Goal: Task Accomplishment & Management: Use online tool/utility

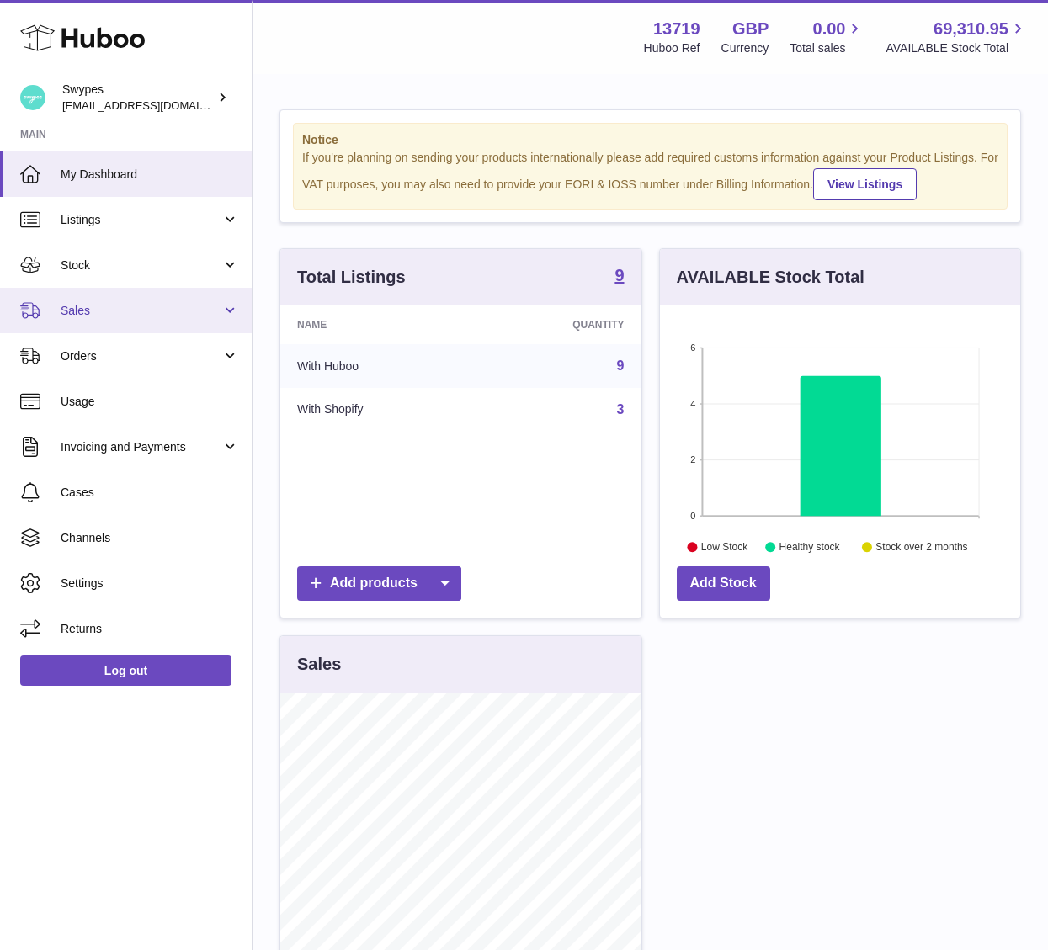
scroll to position [263, 361]
click at [170, 305] on span "Sales" at bounding box center [141, 311] width 161 height 16
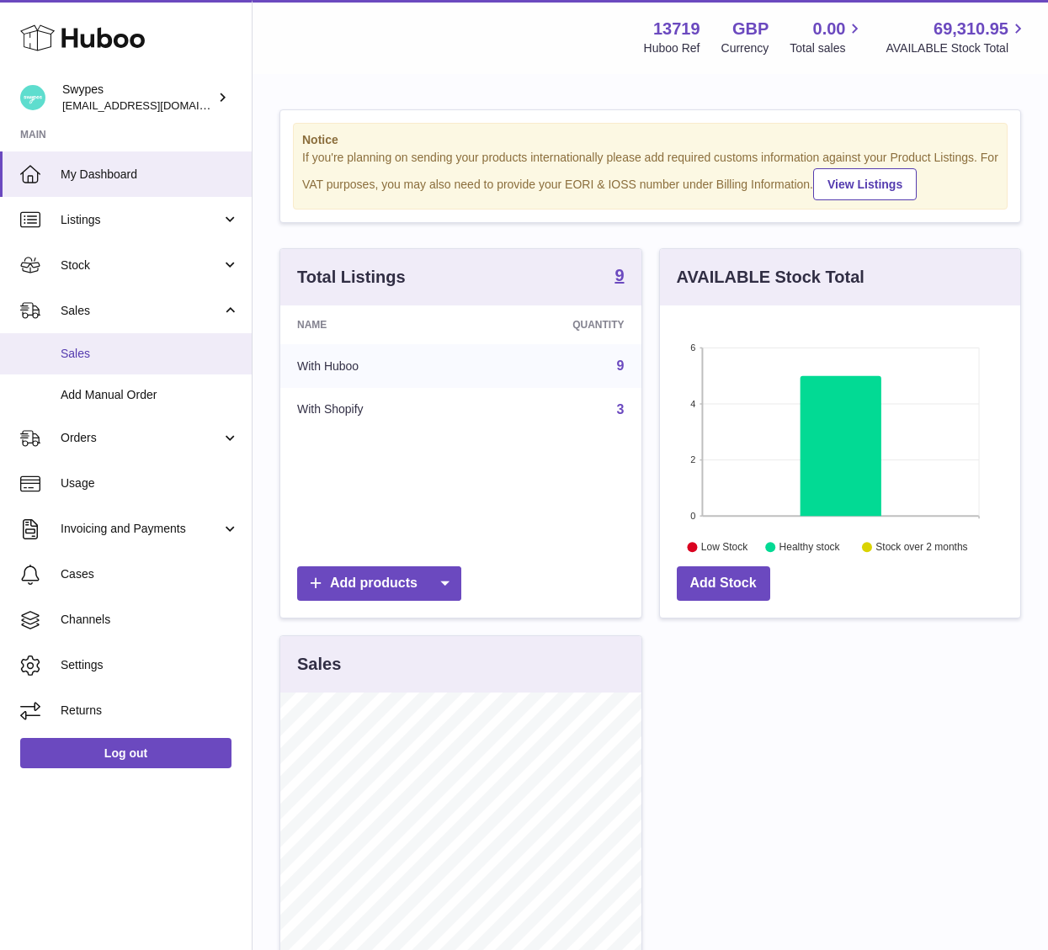
click at [167, 364] on link "Sales" at bounding box center [126, 353] width 252 height 41
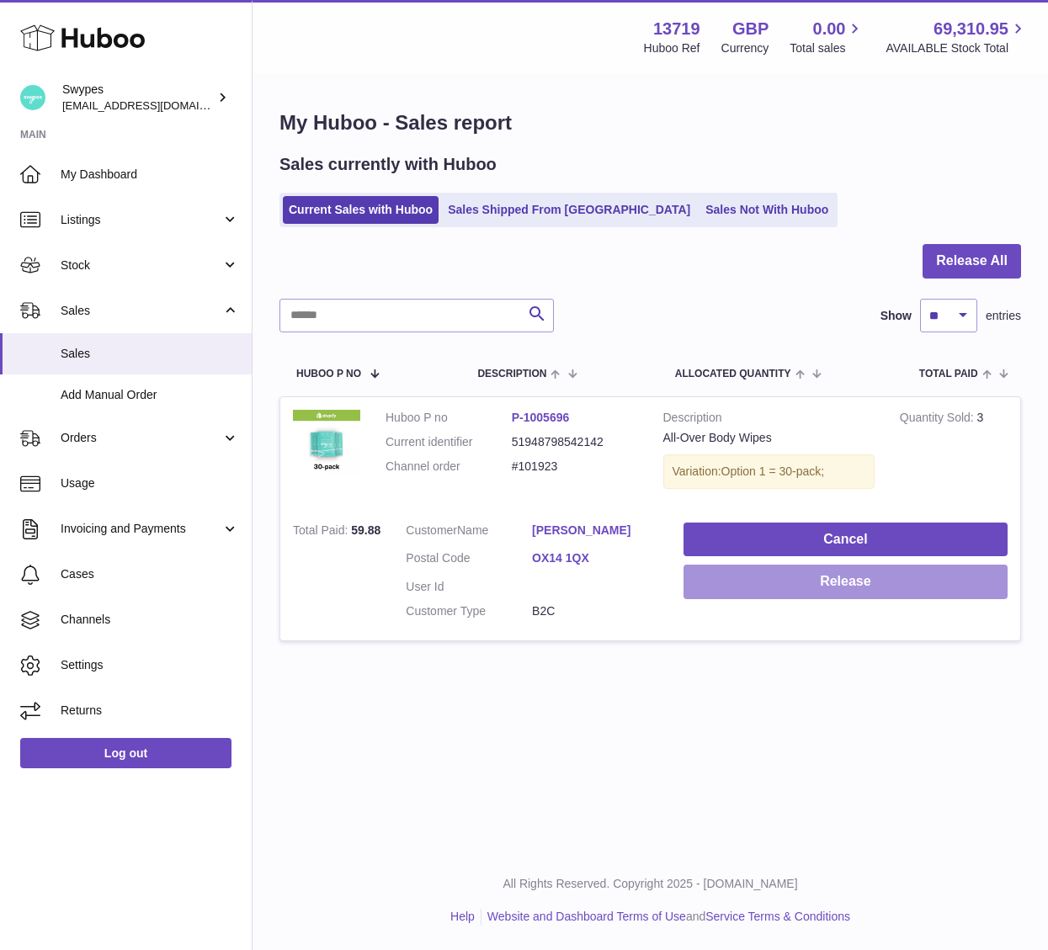
click at [796, 587] on button "Release" at bounding box center [845, 582] width 324 height 35
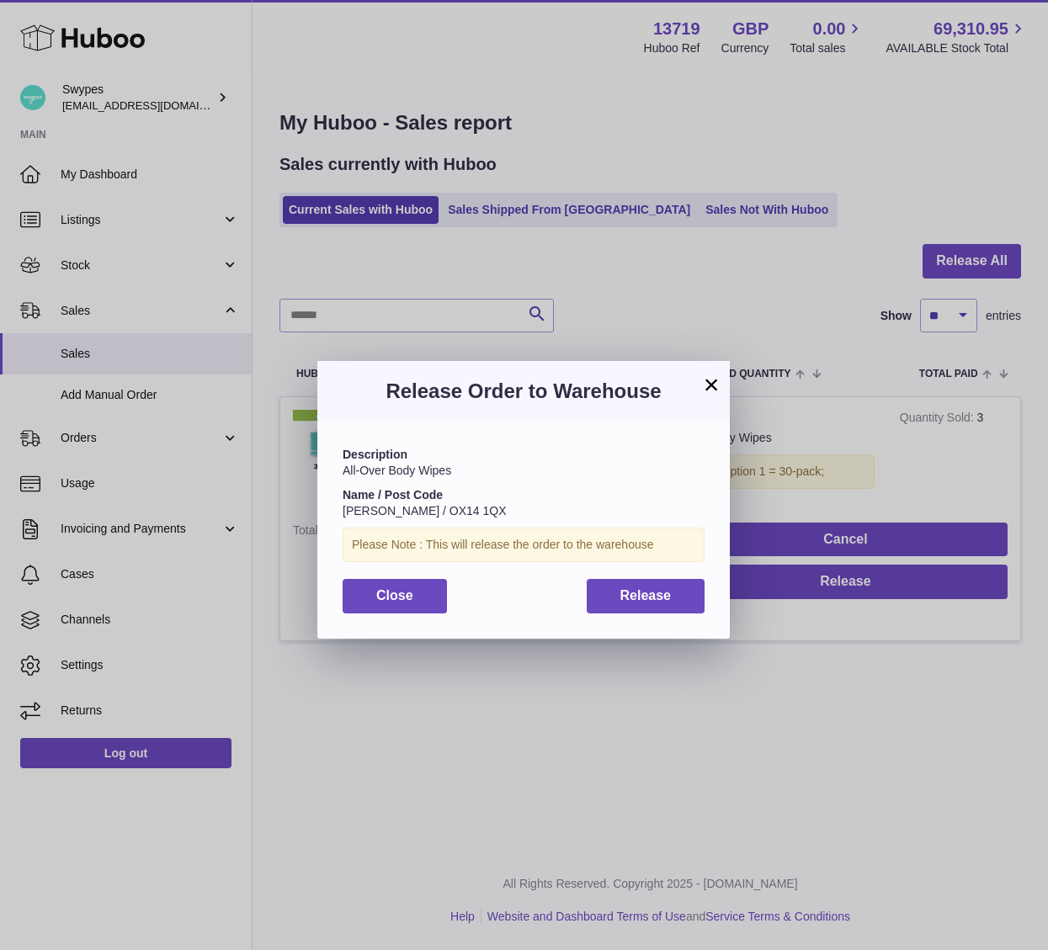
click at [706, 377] on button "×" at bounding box center [711, 385] width 20 height 20
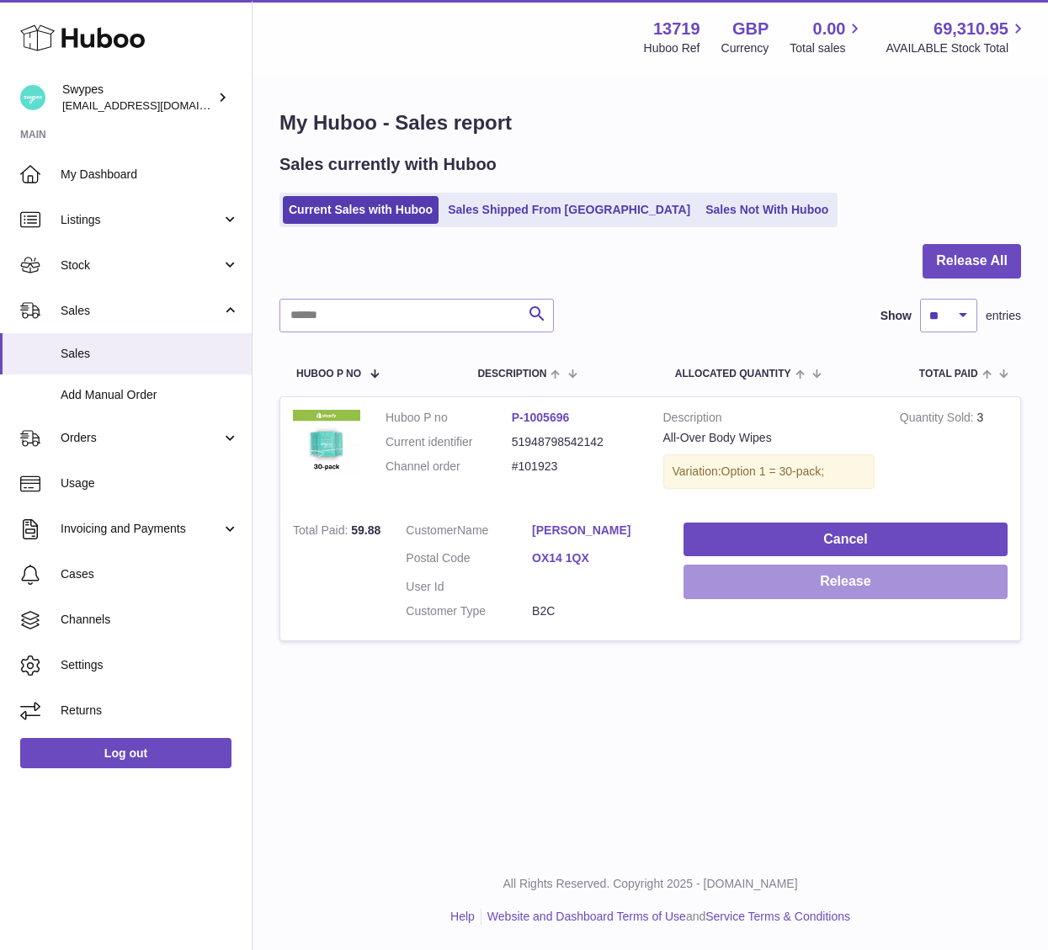
click at [788, 591] on button "Release" at bounding box center [845, 582] width 324 height 35
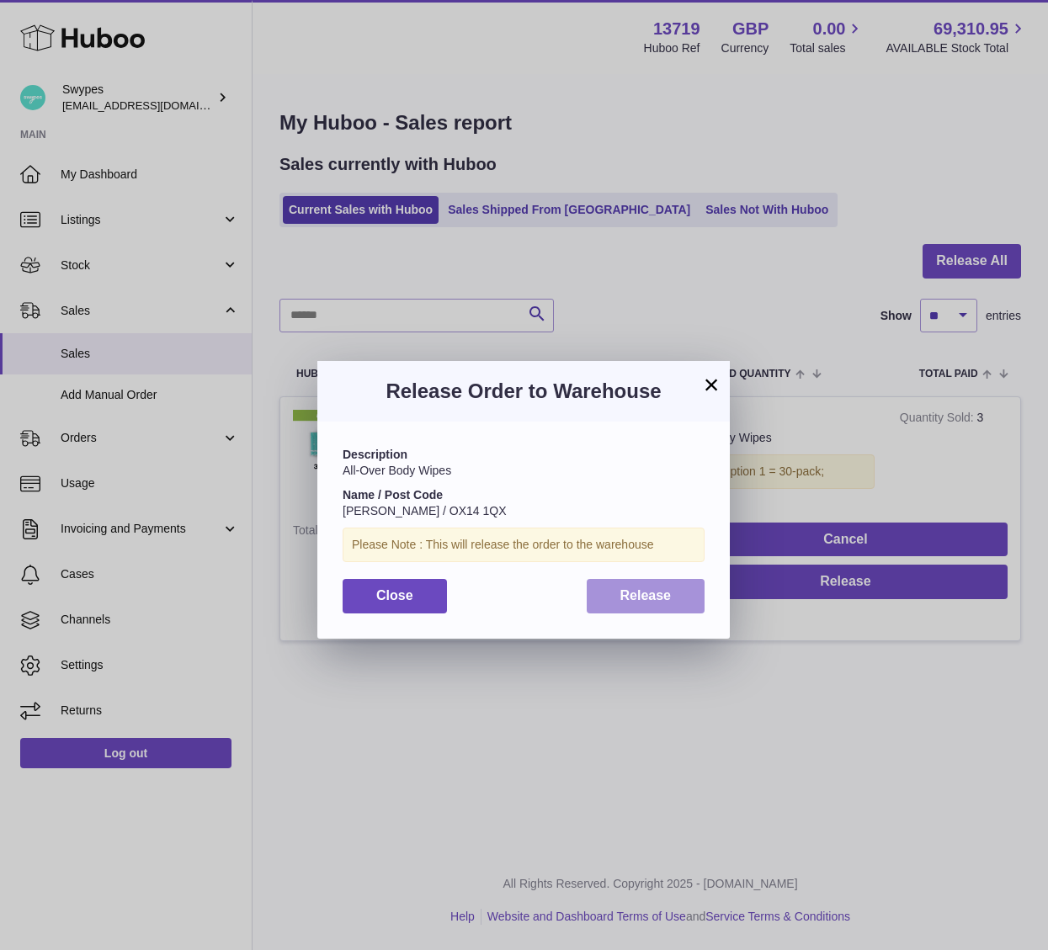
click at [665, 607] on button "Release" at bounding box center [646, 596] width 119 height 35
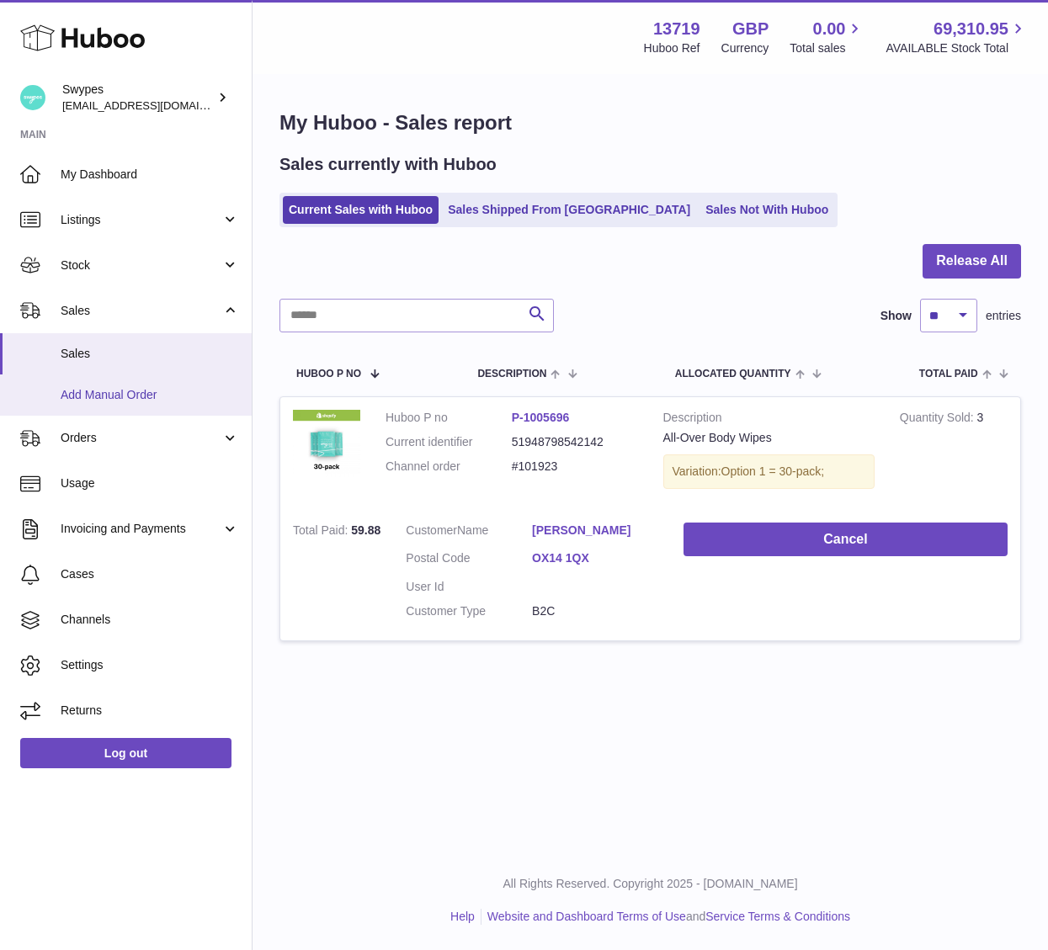
click at [178, 396] on span "Add Manual Order" at bounding box center [150, 395] width 178 height 16
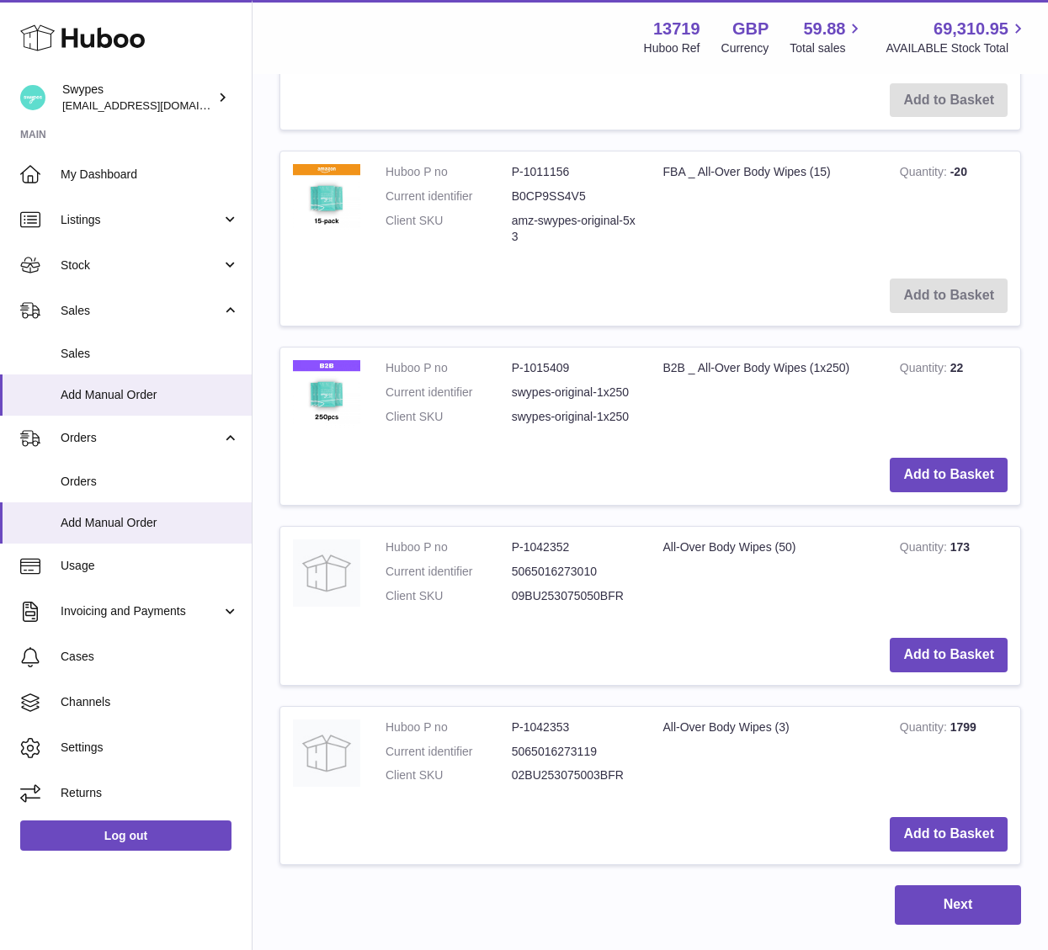
scroll to position [1321, 0]
